Goal: Task Accomplishment & Management: Use online tool/utility

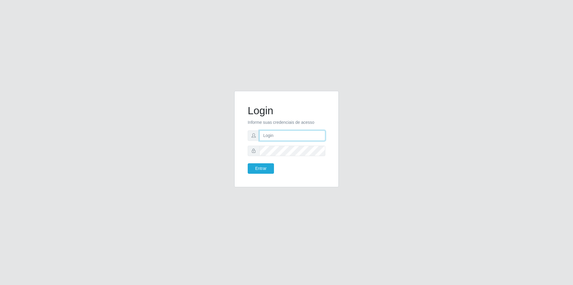
click at [288, 138] on input "text" at bounding box center [292, 135] width 66 height 10
click at [278, 138] on input "text" at bounding box center [292, 135] width 66 height 10
type input "[EMAIL_ADDRESS][DOMAIN_NAME]"
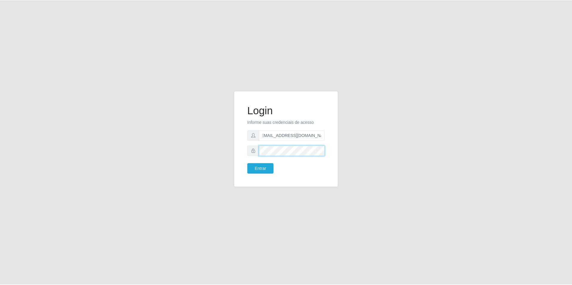
scroll to position [0, 0]
click at [248, 163] on button "Entrar" at bounding box center [261, 168] width 26 height 10
click at [267, 171] on button "Entrar" at bounding box center [261, 168] width 26 height 10
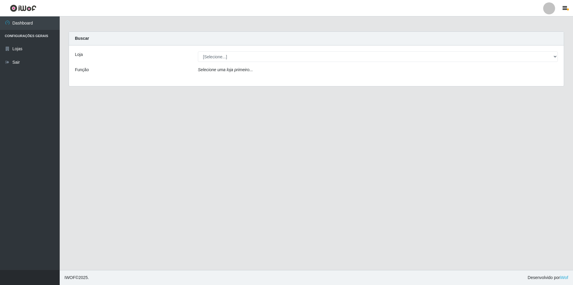
click at [266, 62] on div "Loja [Selecione...] Atacado Vem - Loja 48 Jardim Limoeiro Função Selecione uma …" at bounding box center [316, 65] width 495 height 41
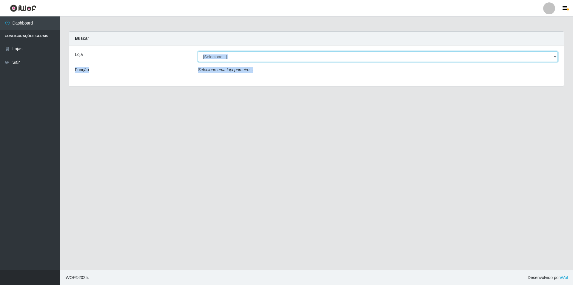
click at [263, 60] on select "[Selecione...] Atacado Vem - [STREET_ADDRESS]" at bounding box center [378, 56] width 360 height 10
select select "449"
click at [198, 51] on select "[Selecione...] Atacado Vem - [STREET_ADDRESS]" at bounding box center [378, 56] width 360 height 10
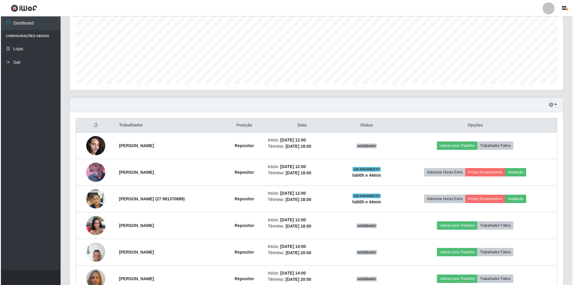
scroll to position [125, 0]
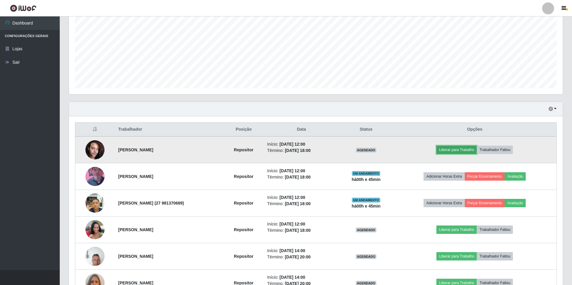
click at [462, 151] on button "Liberar para Trabalho" at bounding box center [456, 149] width 40 height 8
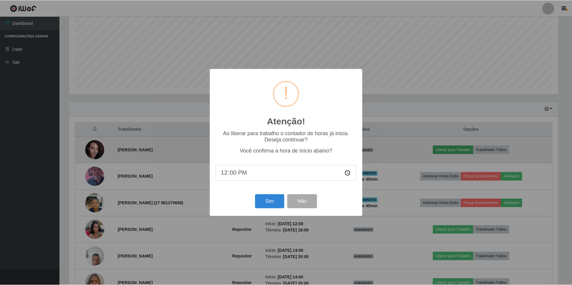
scroll to position [124, 491]
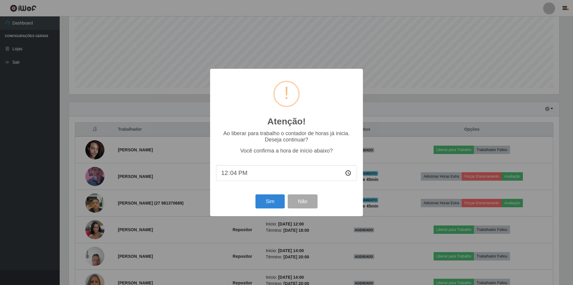
type input "12:40"
click at [268, 204] on button "Sim" at bounding box center [270, 201] width 29 height 14
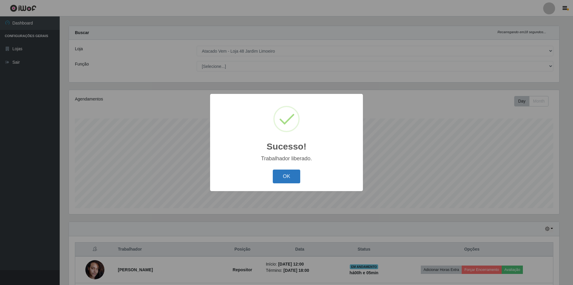
click at [297, 173] on button "OK" at bounding box center [287, 176] width 28 height 14
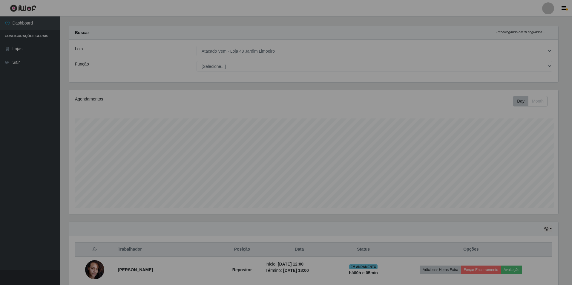
scroll to position [124, 494]
